Goal: Find specific page/section: Find specific page/section

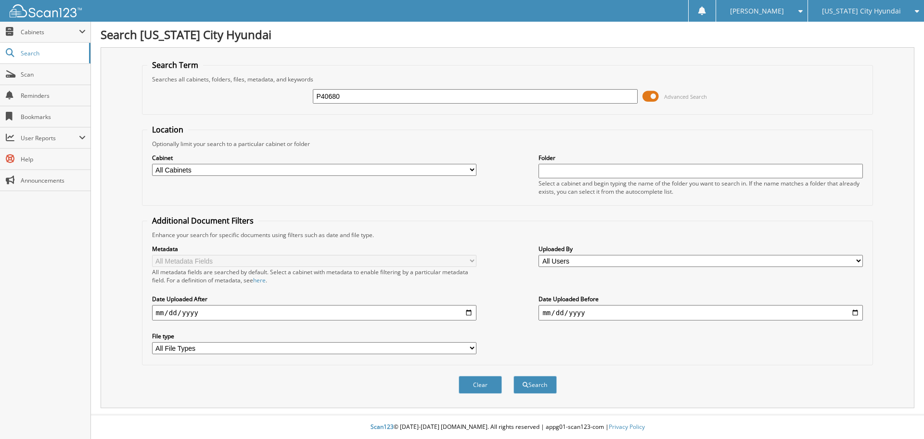
type input "P40680"
click at [514, 376] on button "Search" at bounding box center [535, 385] width 43 height 18
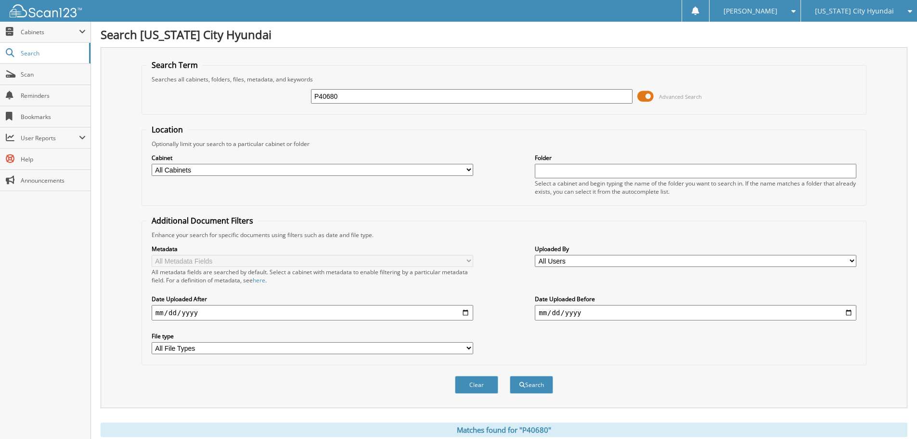
drag, startPoint x: 321, startPoint y: 96, endPoint x: 299, endPoint y: 95, distance: 21.7
click at [299, 95] on div "P40680 Advanced Search" at bounding box center [504, 96] width 714 height 26
type input "MH2199A"
click at [510, 376] on button "Search" at bounding box center [531, 385] width 43 height 18
